Goal: Check status: Check status

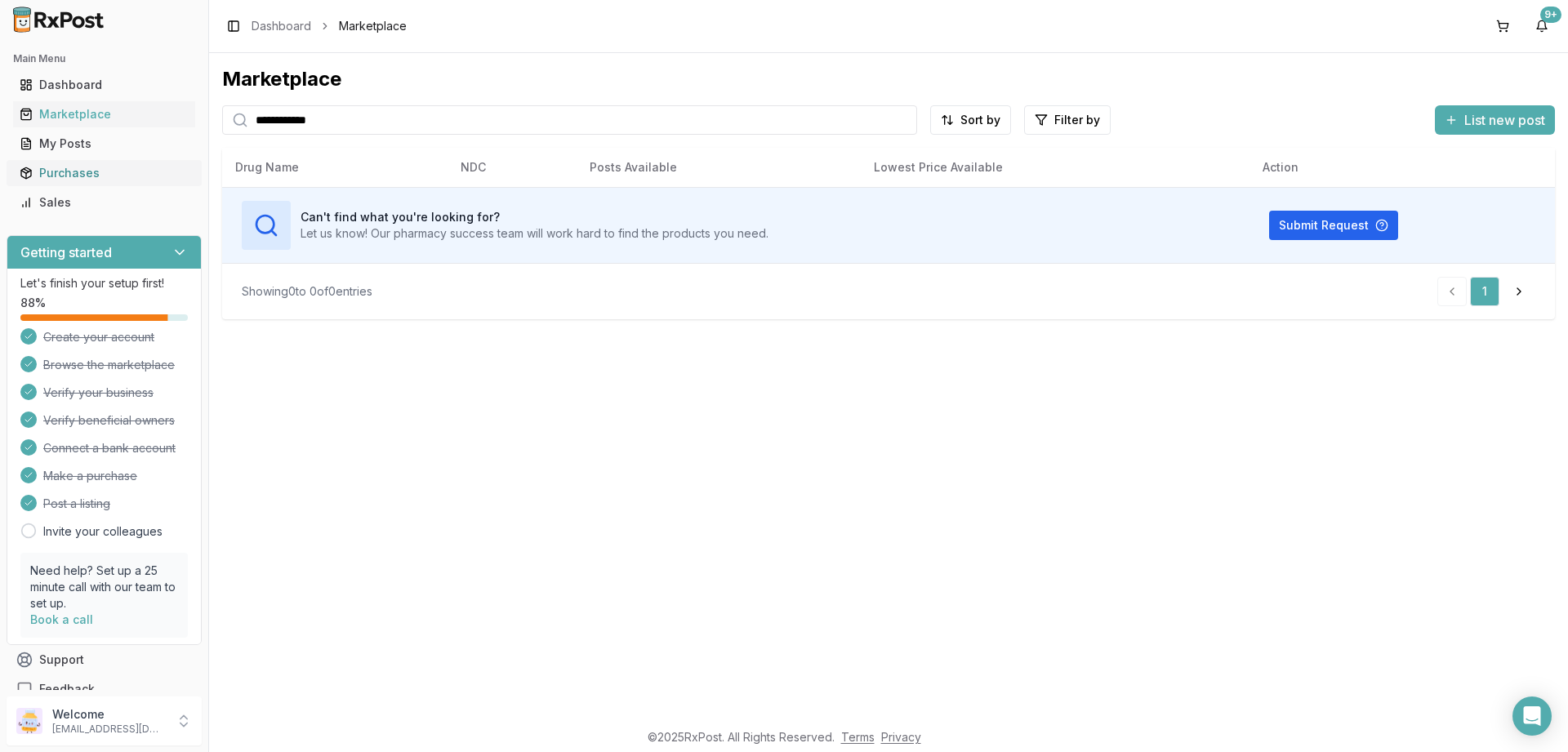
click at [60, 173] on div "Purchases" at bounding box center [104, 173] width 169 height 16
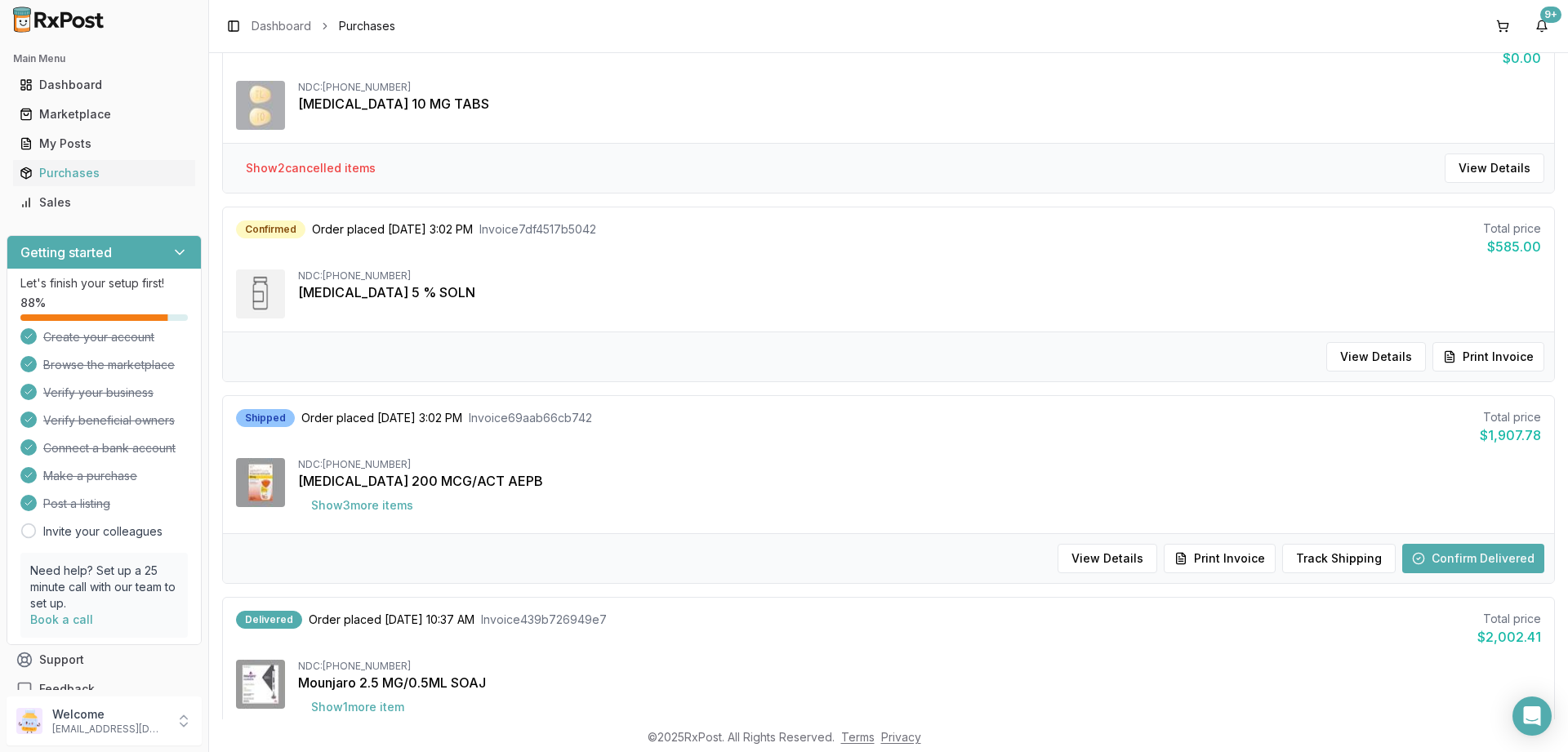
scroll to position [1078, 0]
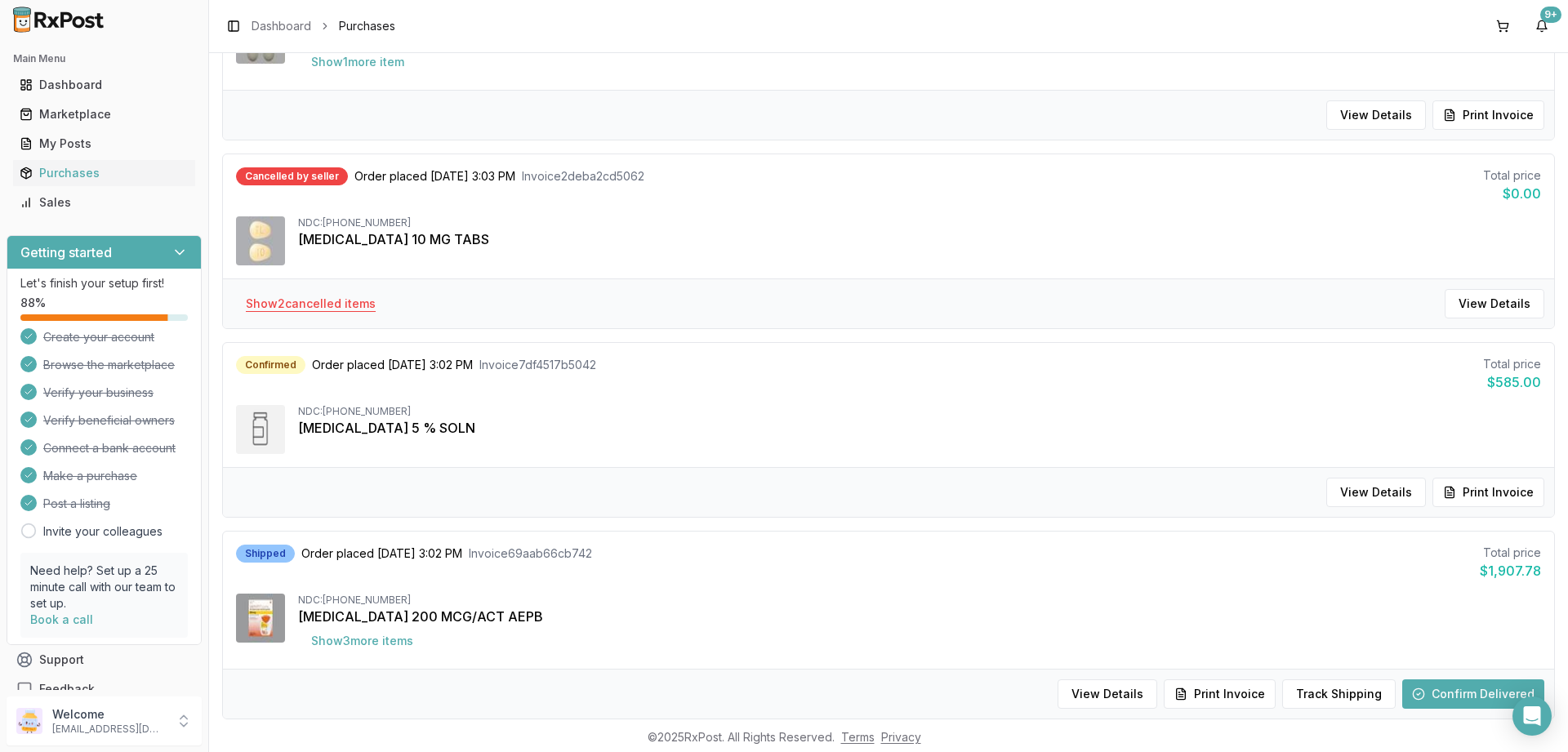
click at [306, 299] on button "Show 2 cancelled item s" at bounding box center [311, 304] width 156 height 30
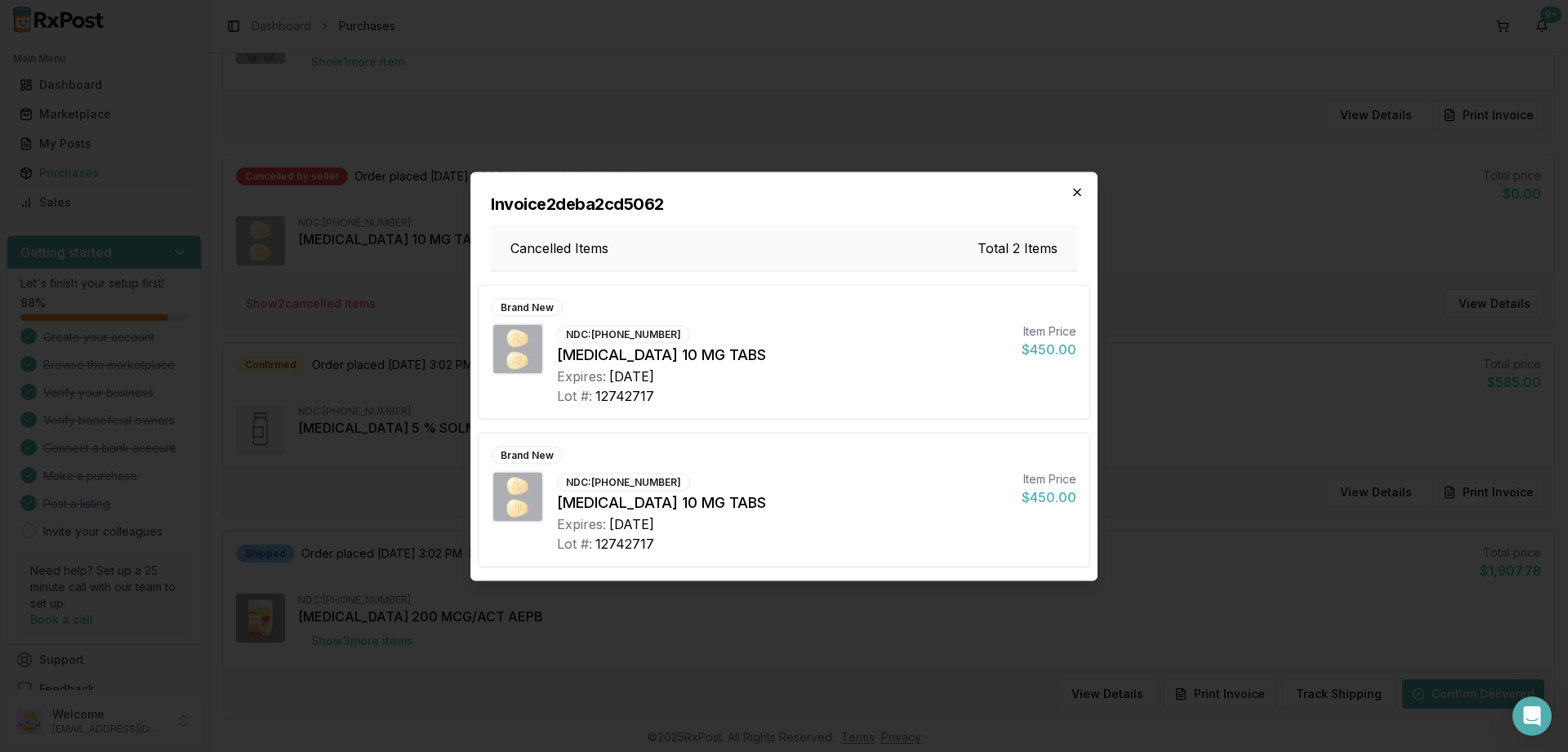
click at [1080, 189] on icon "button" at bounding box center [1076, 191] width 13 height 13
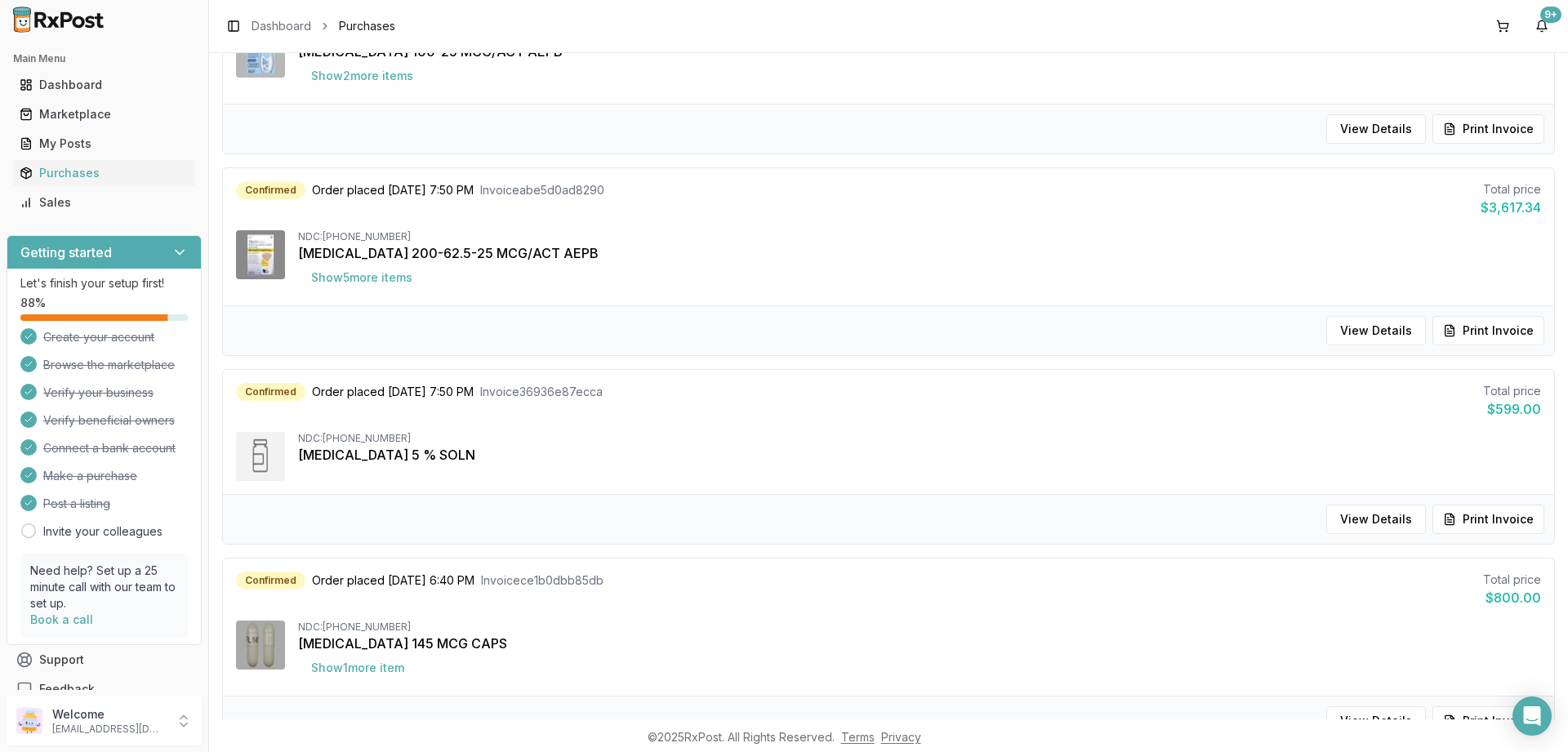
scroll to position [0, 0]
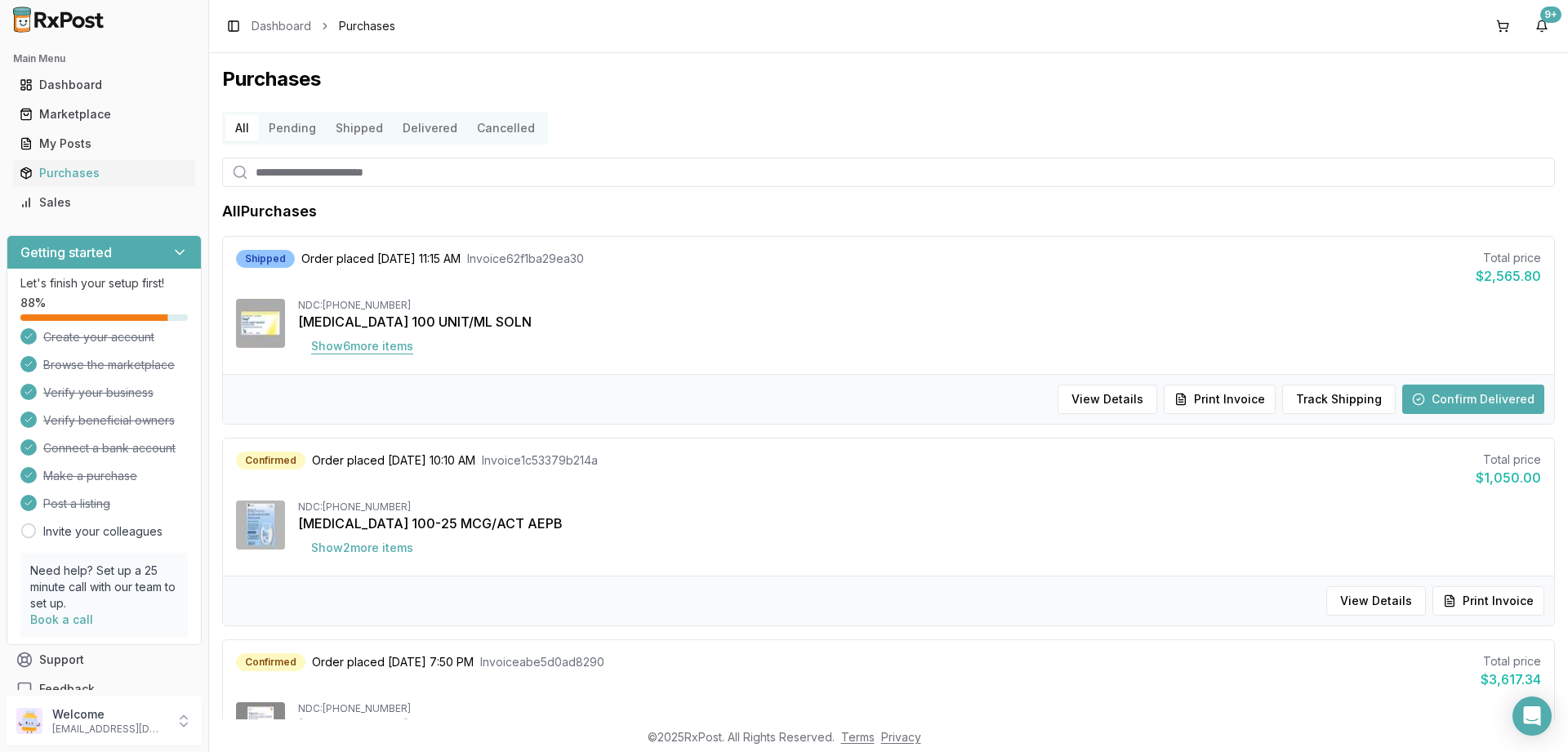
click at [377, 353] on button "Show 6 more item s" at bounding box center [362, 346] width 128 height 30
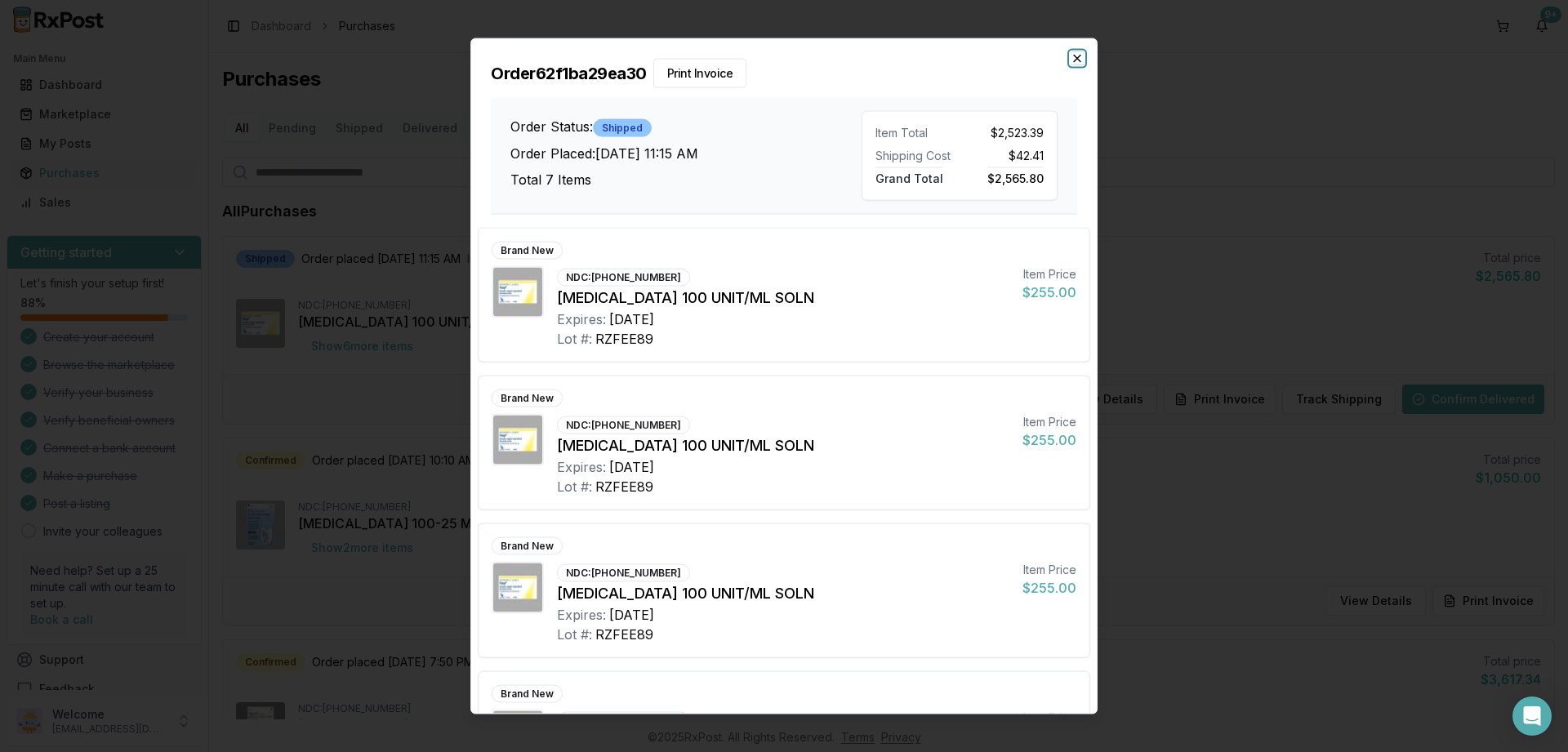
click at [1076, 54] on icon "button" at bounding box center [1076, 58] width 13 height 13
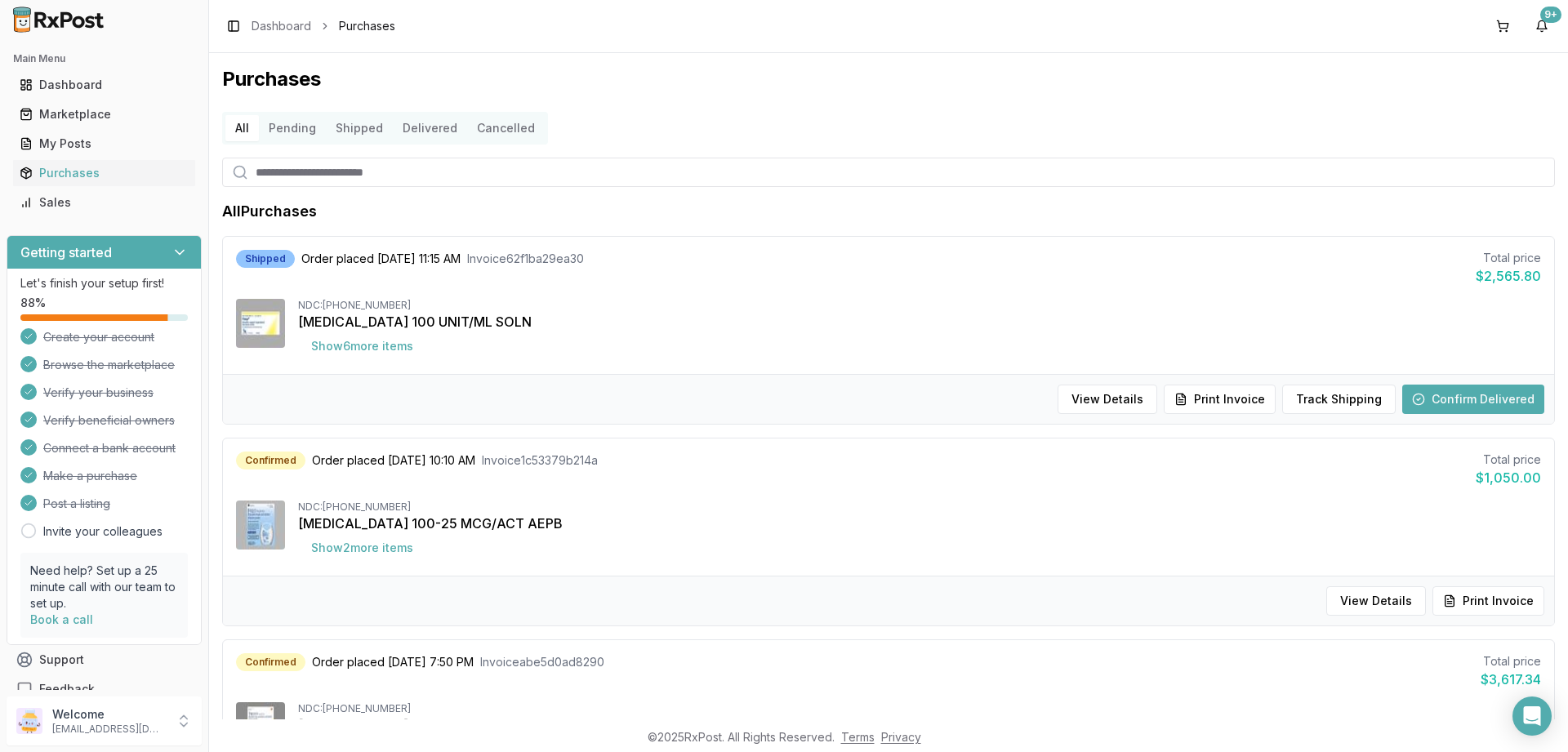
click at [291, 129] on button "Pending" at bounding box center [292, 128] width 67 height 26
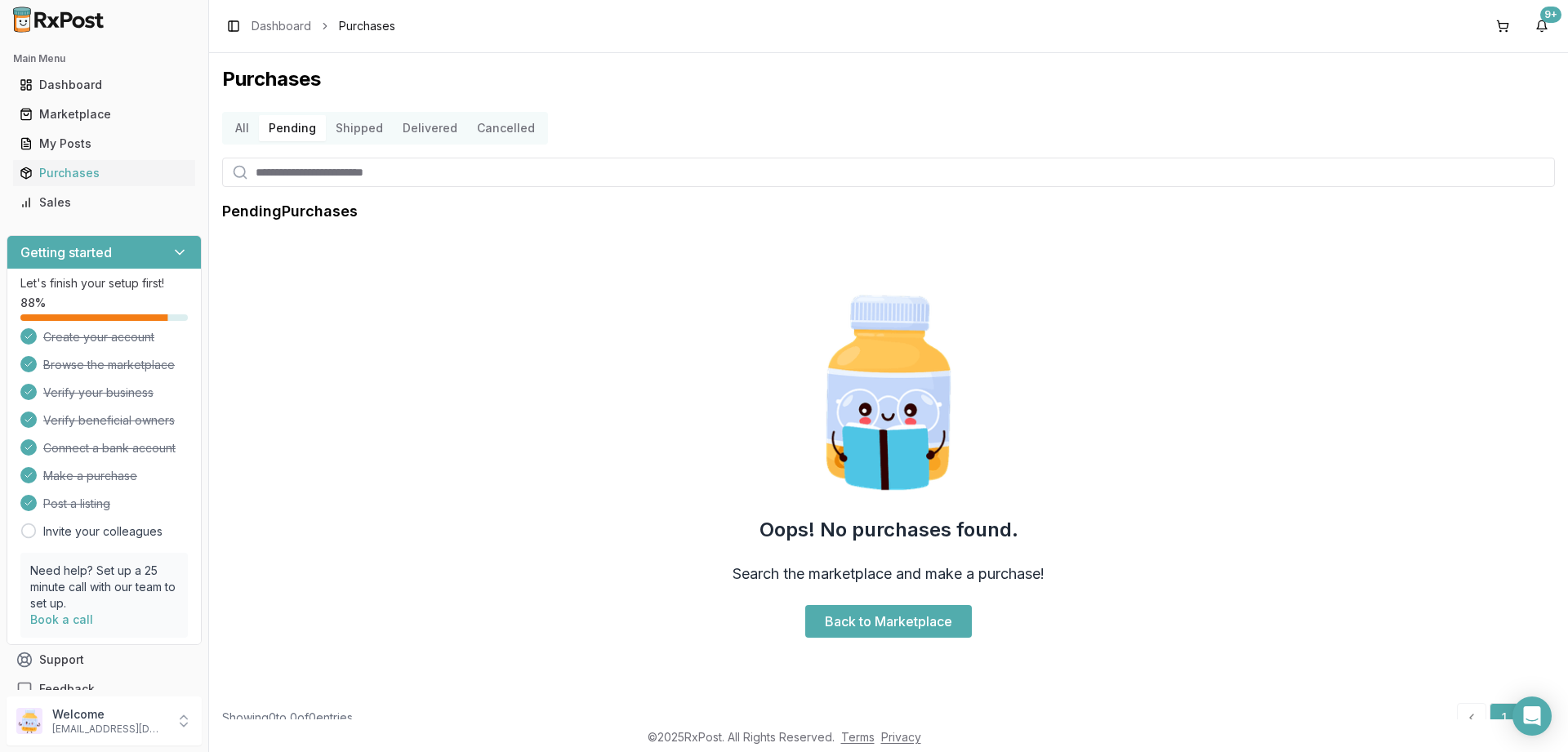
click at [353, 136] on button "Shipped" at bounding box center [359, 128] width 67 height 26
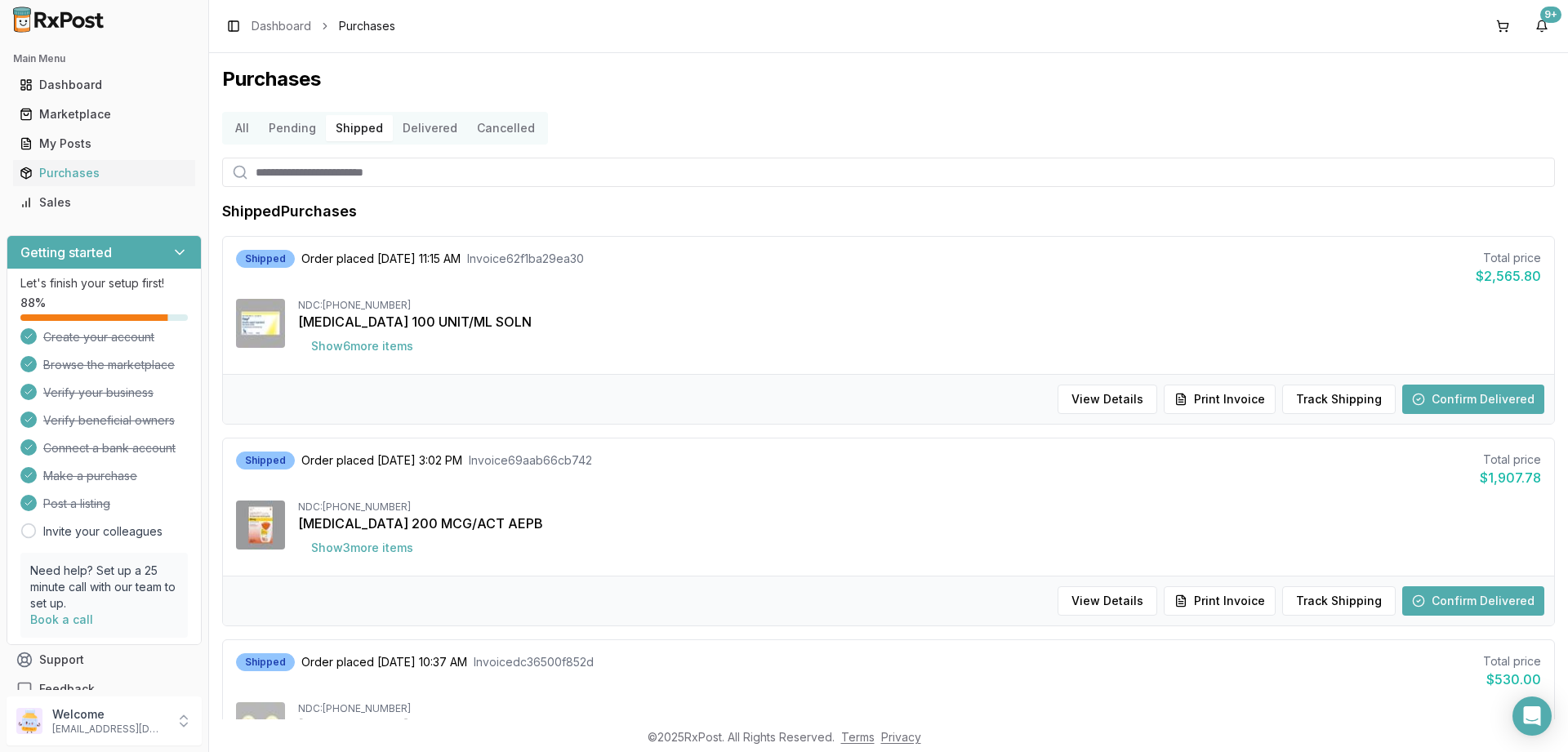
click at [443, 131] on button "Delivered" at bounding box center [430, 128] width 75 height 26
